Goal: Transaction & Acquisition: Purchase product/service

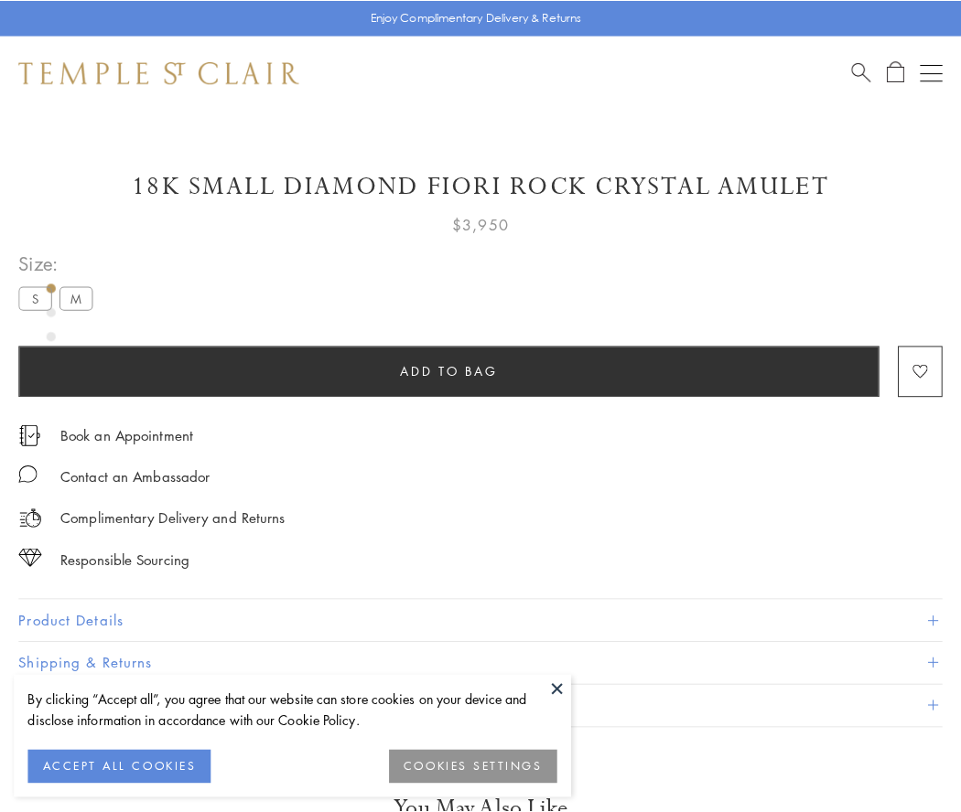
scroll to position [58, 0]
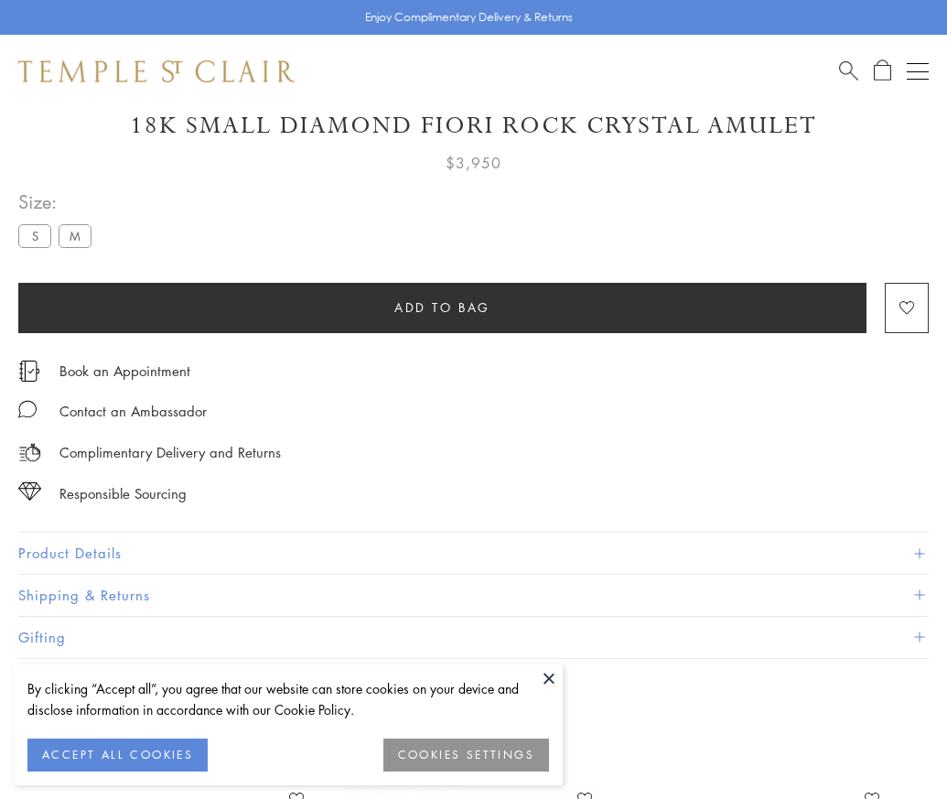
click at [442, 306] on span "Add to bag" at bounding box center [442, 307] width 96 height 20
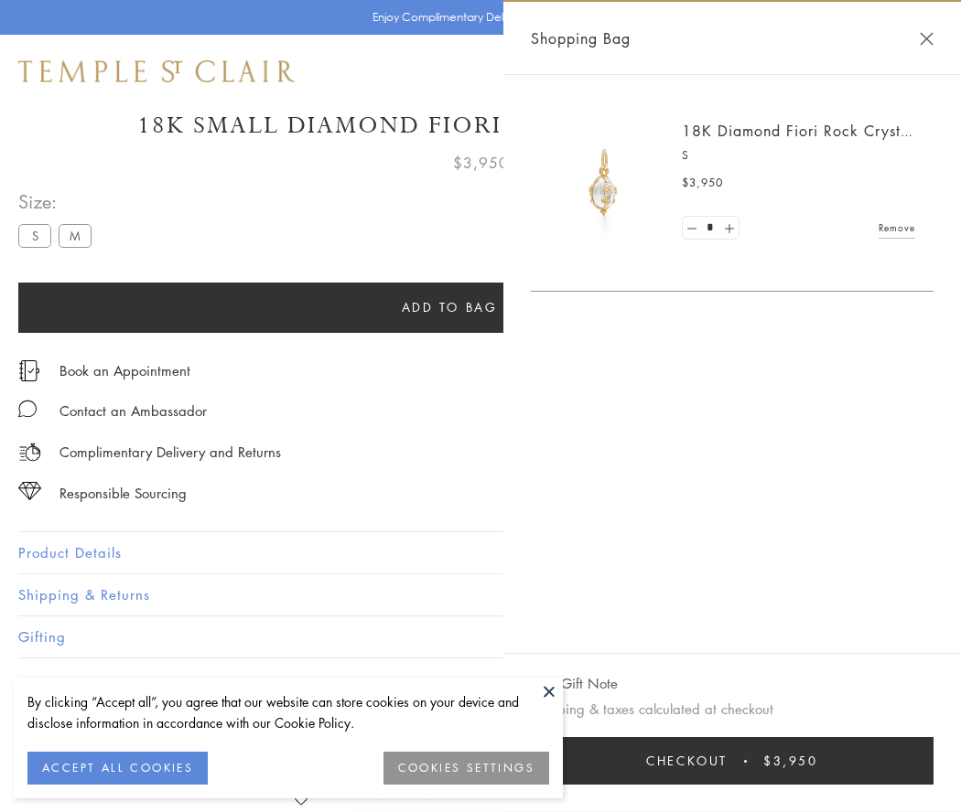
click at [755, 761] on button "Checkout $3,950" at bounding box center [732, 761] width 403 height 48
